Goal: Task Accomplishment & Management: Manage account settings

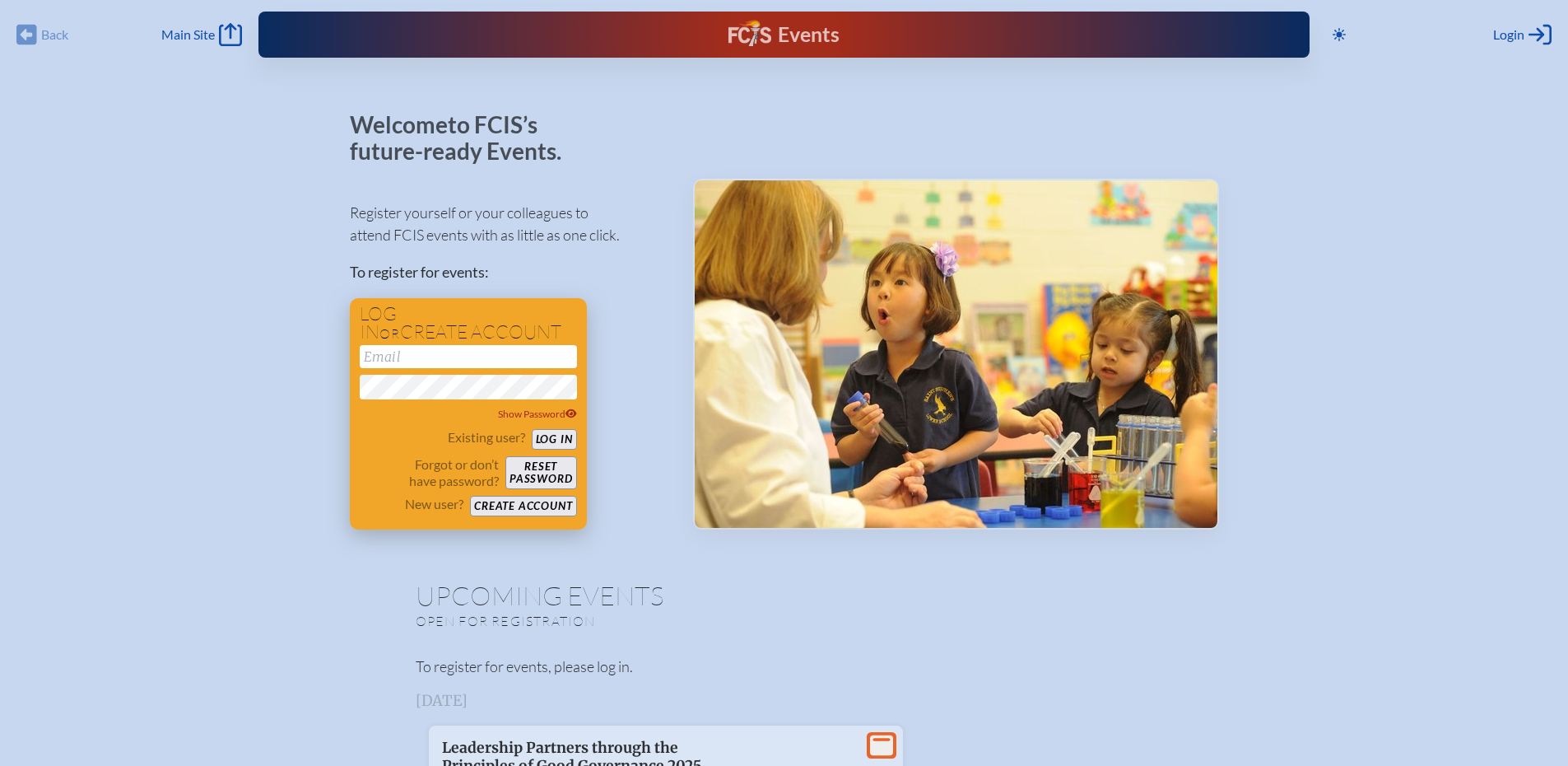
type input "[PERSON_NAME][EMAIL_ADDRESS][PERSON_NAME][DOMAIN_NAME]"
click at [555, 438] on button "Log in" at bounding box center [555, 439] width 46 height 20
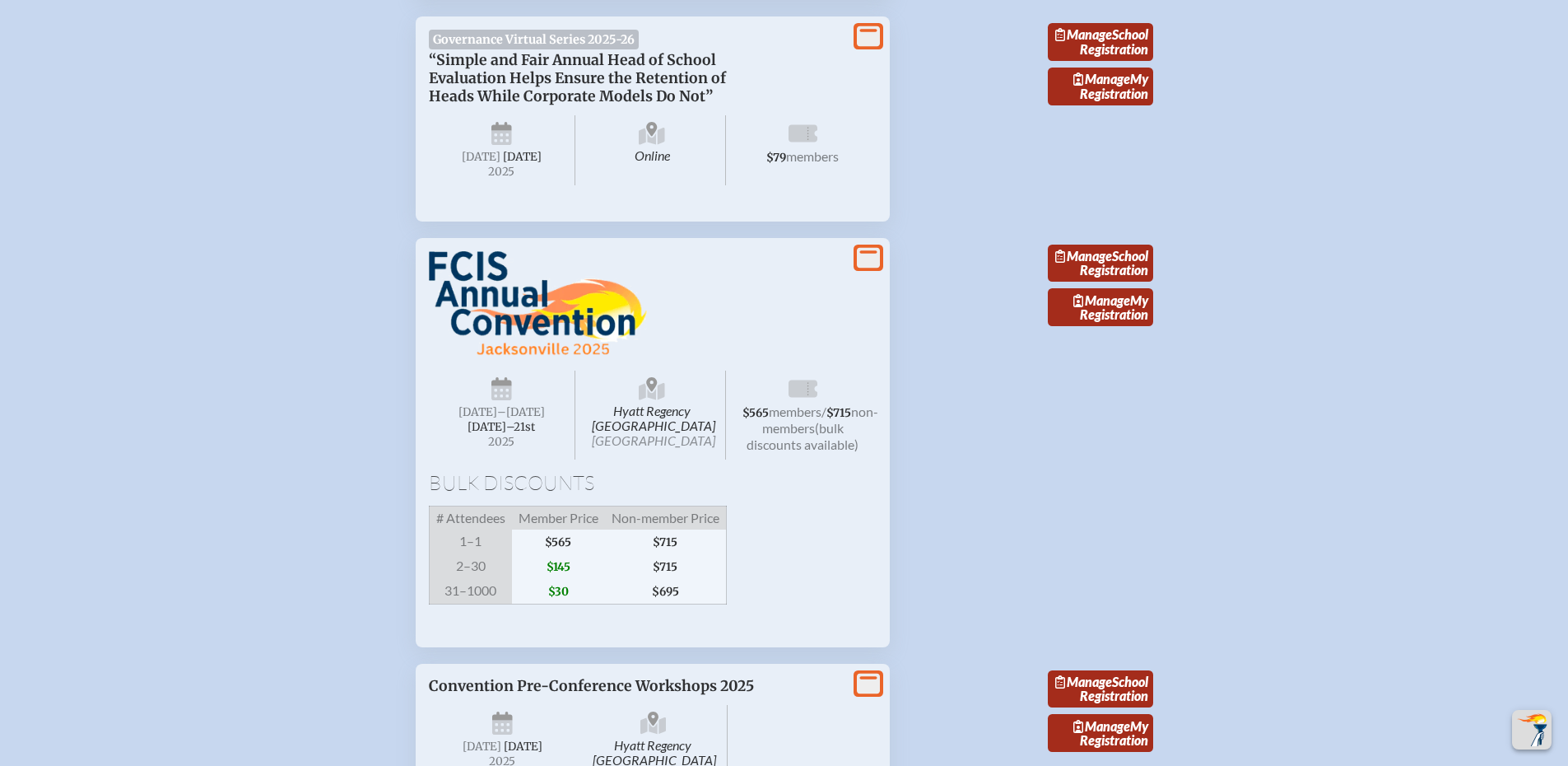
scroll to position [1730, 0]
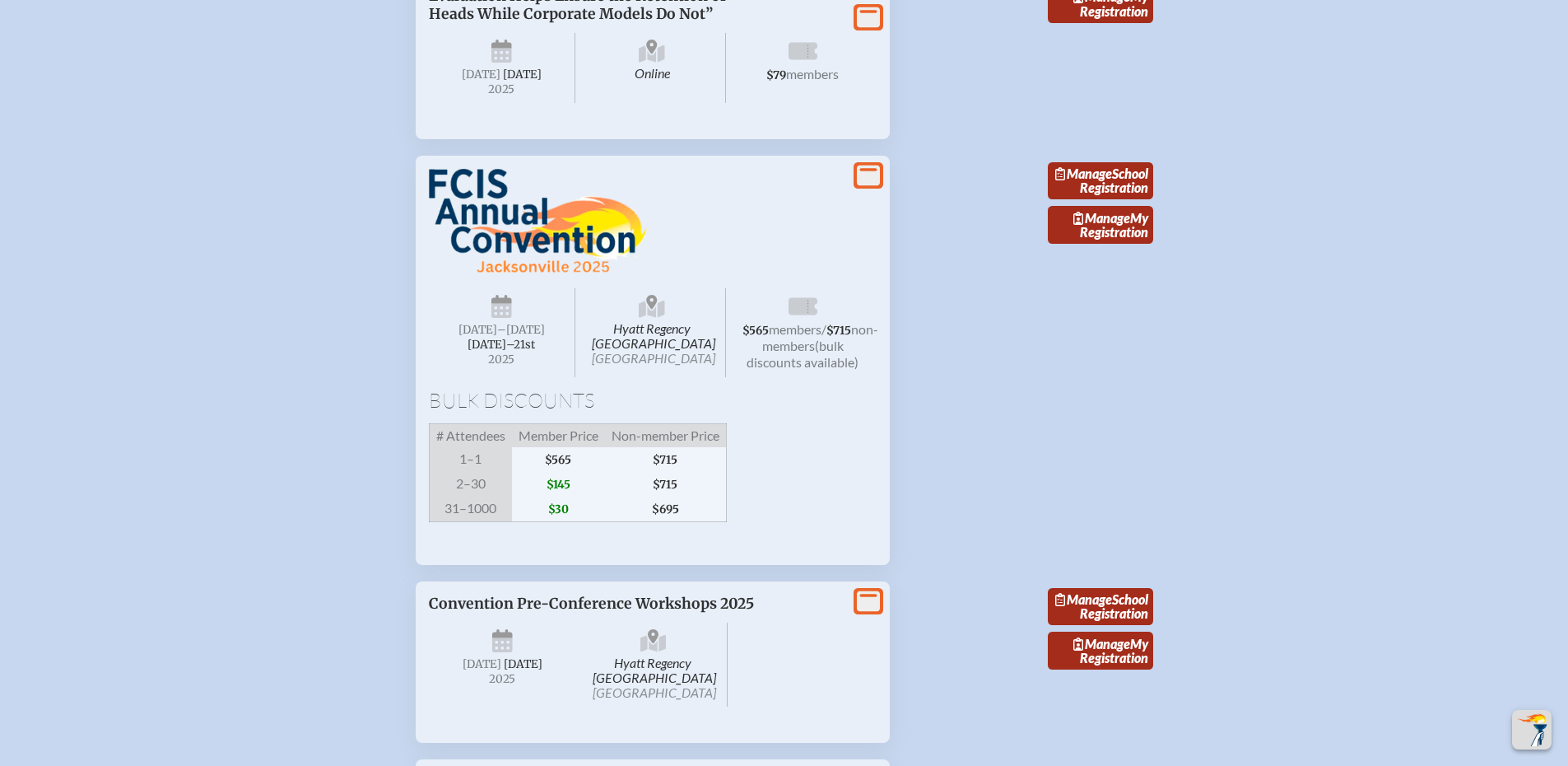
click at [874, 185] on icon at bounding box center [868, 175] width 23 height 20
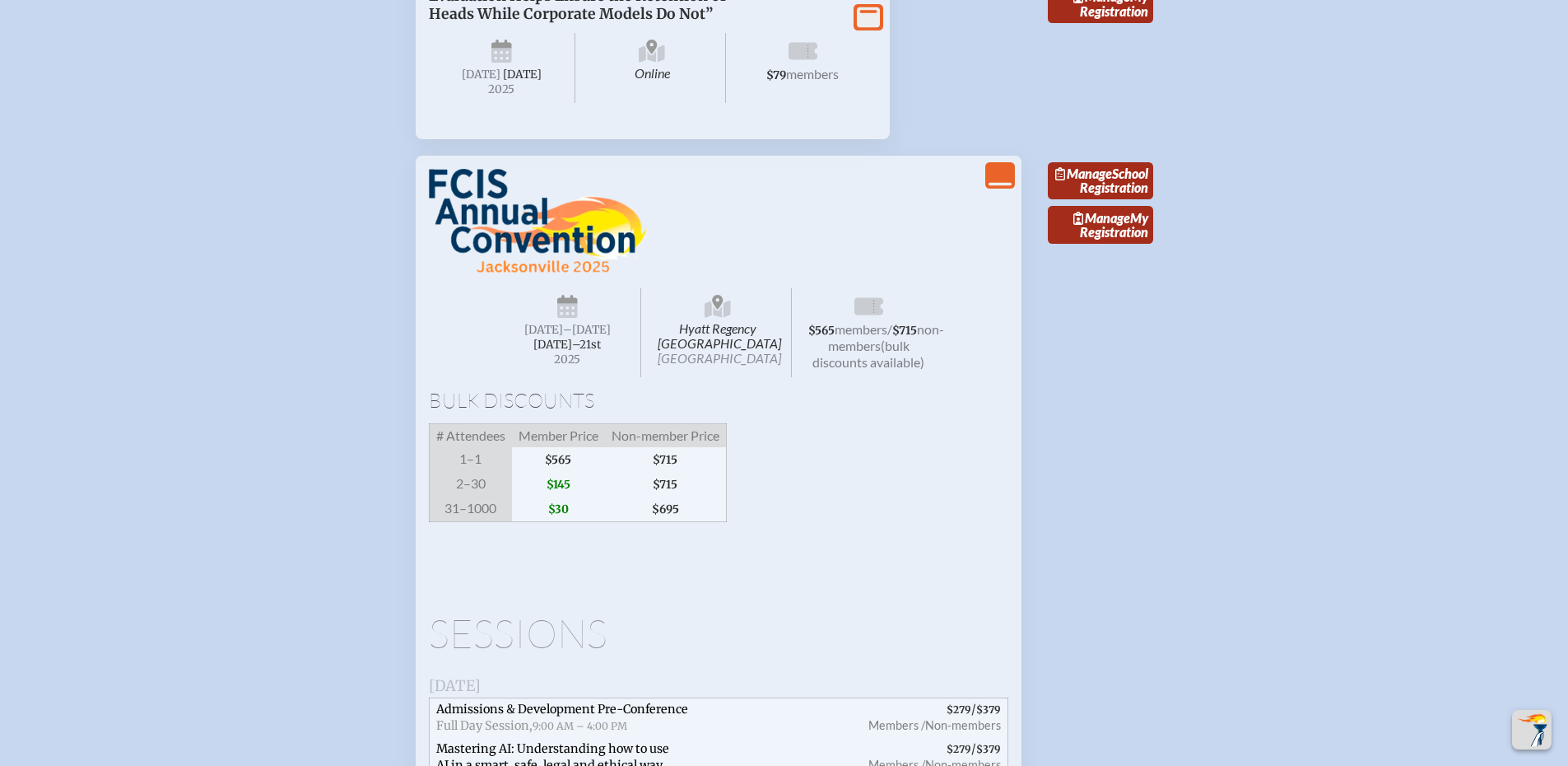
click at [477, 268] on img at bounding box center [538, 221] width 219 height 105
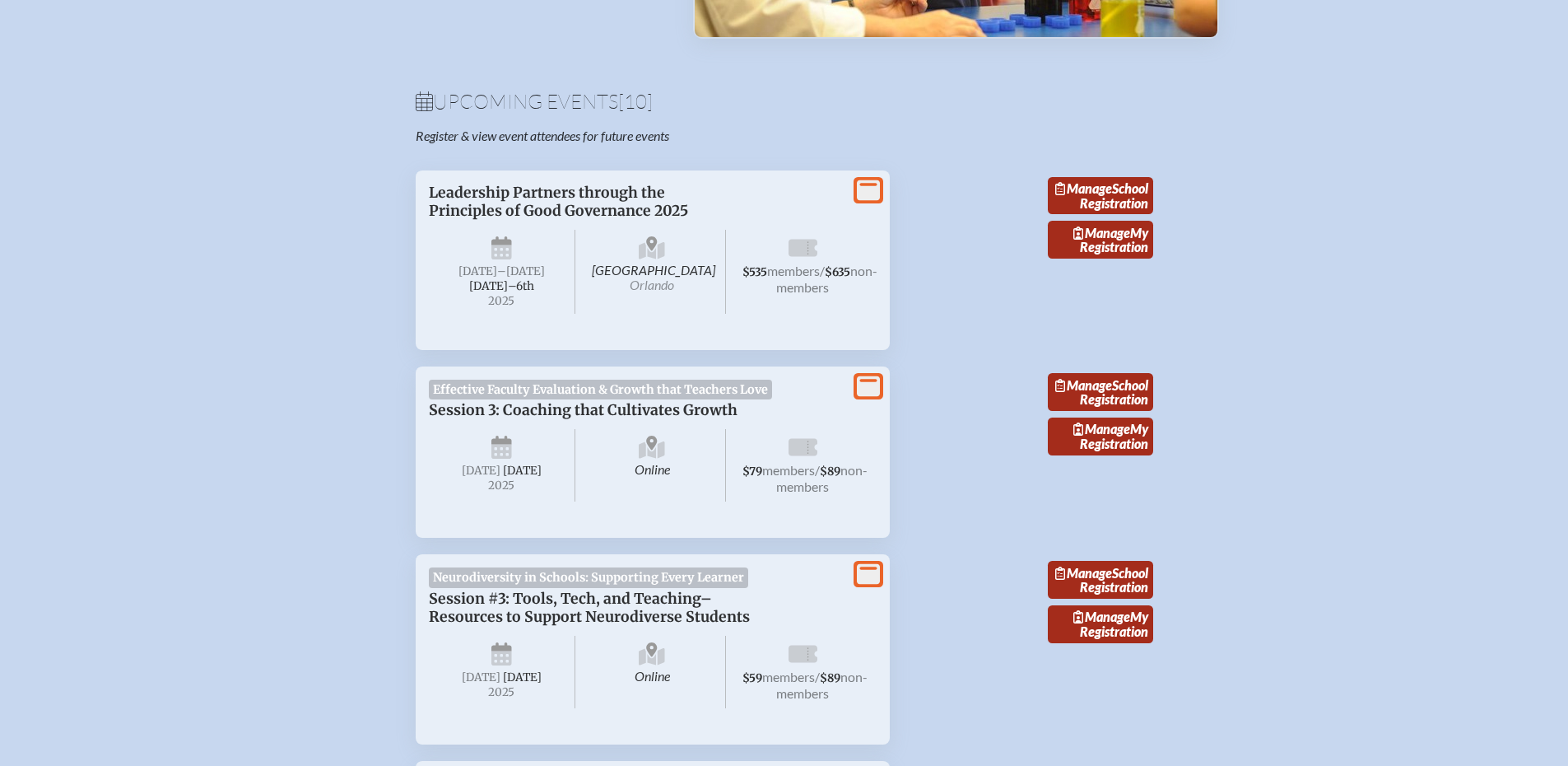
scroll to position [0, 0]
